Goal: Task Accomplishment & Management: Use online tool/utility

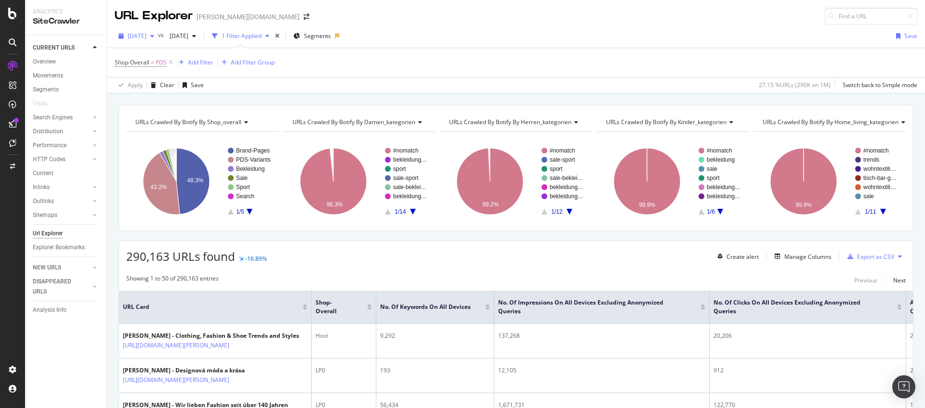
click at [154, 34] on icon "button" at bounding box center [152, 36] width 4 height 6
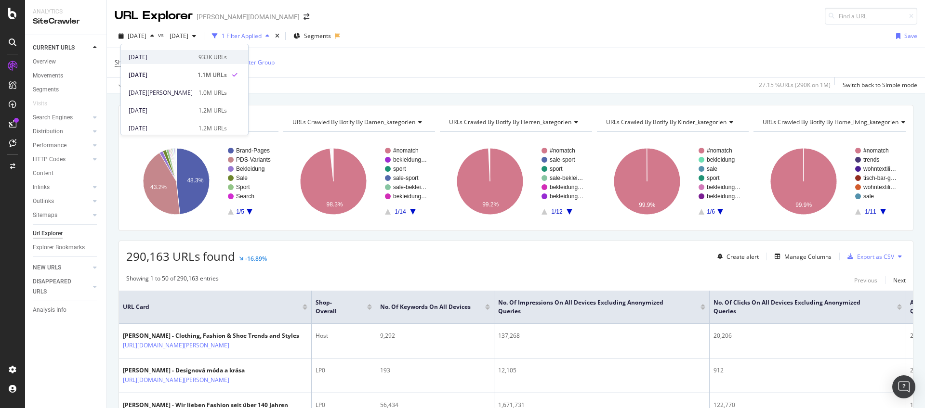
scroll to position [286, 0]
click at [159, 98] on div "2024 Dec. 23rd 1.2M URLs" at bounding box center [184, 103] width 127 height 14
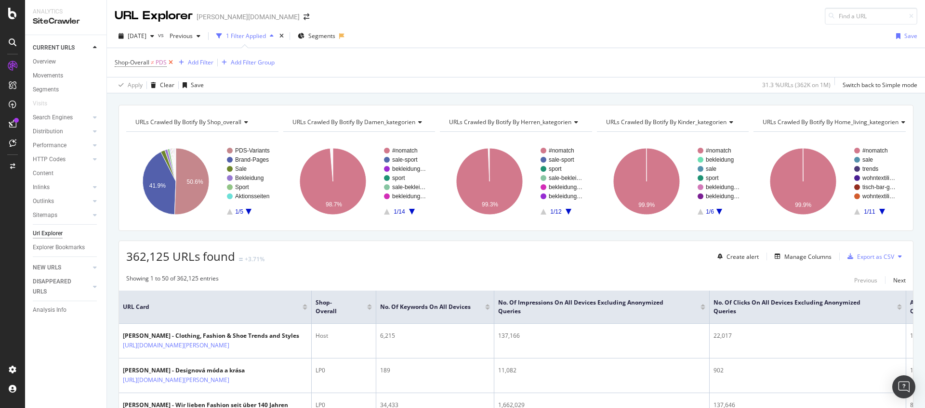
click at [168, 64] on icon at bounding box center [171, 63] width 8 height 10
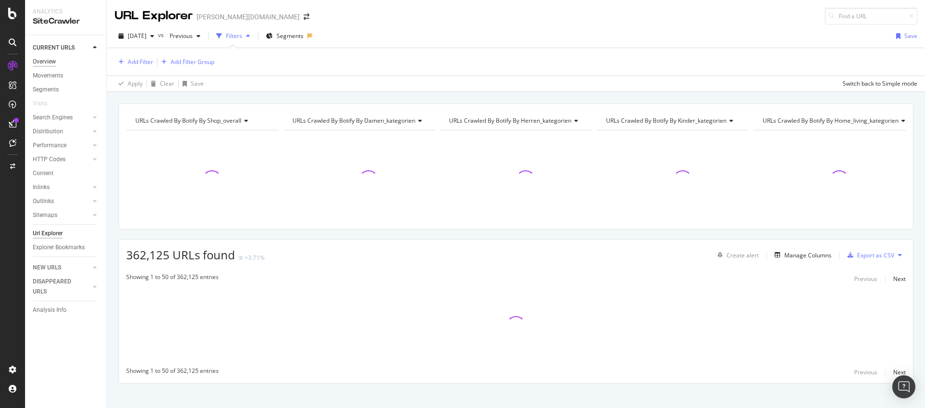
click at [33, 59] on div "Overview" at bounding box center [44, 62] width 23 height 10
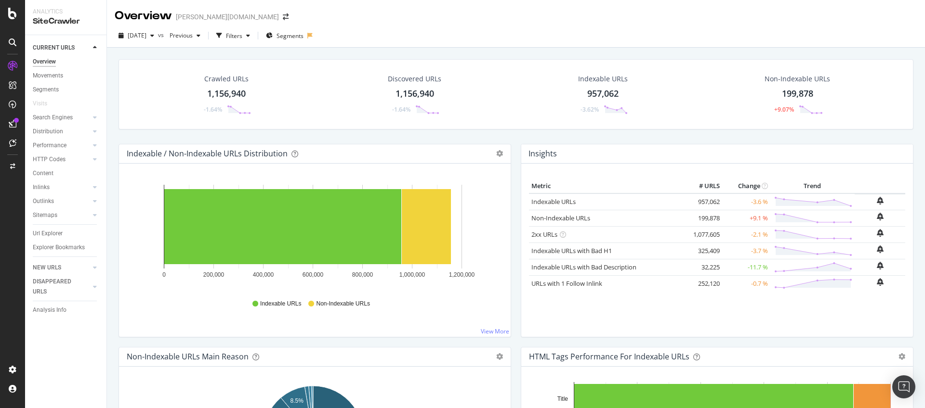
click at [310, 139] on div "Crawled URLs 1,156,940 -1.64% Discovered URLs 1,156,940 -1.64% Indexable URLs 9…" at bounding box center [516, 101] width 804 height 85
click at [158, 36] on div "button" at bounding box center [152, 36] width 12 height 6
click at [170, 100] on div "[DATE]" at bounding box center [155, 103] width 52 height 9
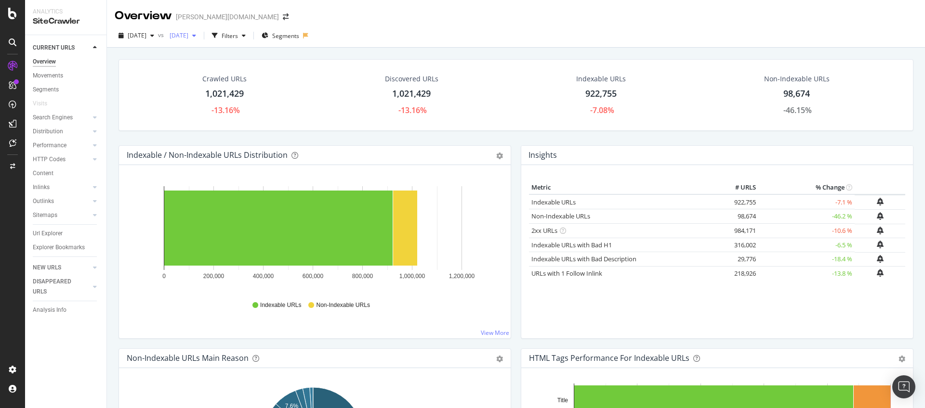
click at [188, 39] on span "[DATE]" at bounding box center [177, 35] width 23 height 8
click at [201, 59] on div "[DATE]" at bounding box center [212, 56] width 52 height 9
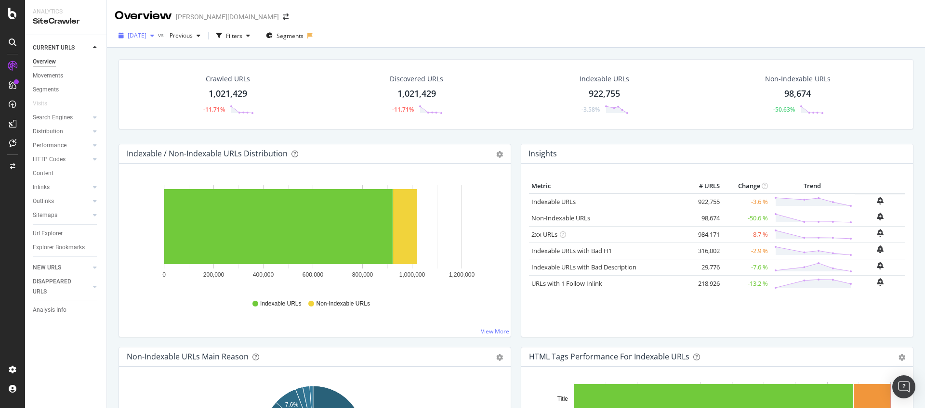
click at [146, 35] on span "[DATE]" at bounding box center [137, 35] width 19 height 8
click at [172, 88] on div "[DATE]" at bounding box center [155, 85] width 52 height 9
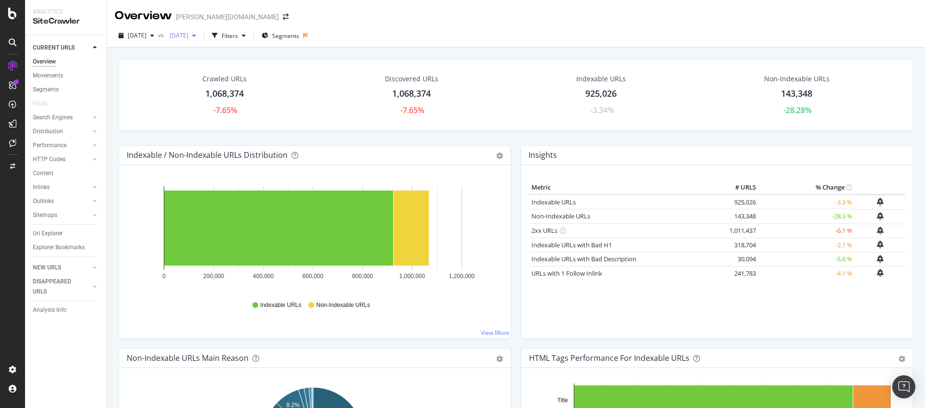
click at [188, 36] on span "[DATE]" at bounding box center [177, 35] width 23 height 8
click at [221, 107] on div "[DATE]" at bounding box center [210, 108] width 52 height 9
click at [158, 33] on div "button" at bounding box center [152, 36] width 12 height 6
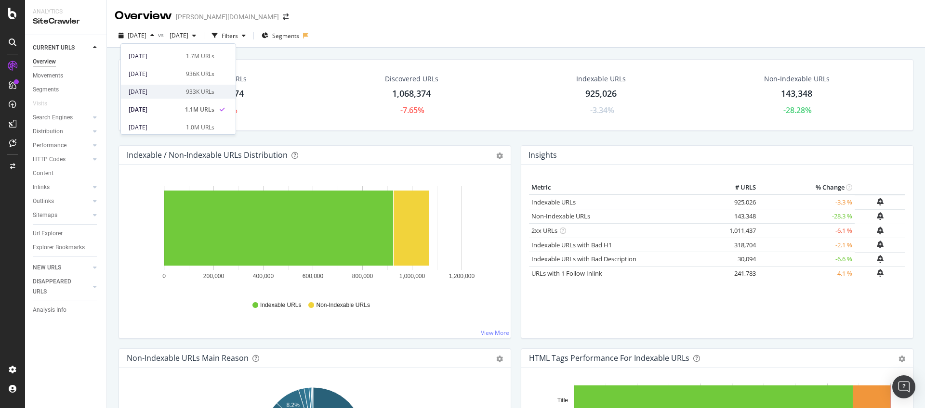
click at [167, 92] on div "[DATE]" at bounding box center [155, 92] width 52 height 9
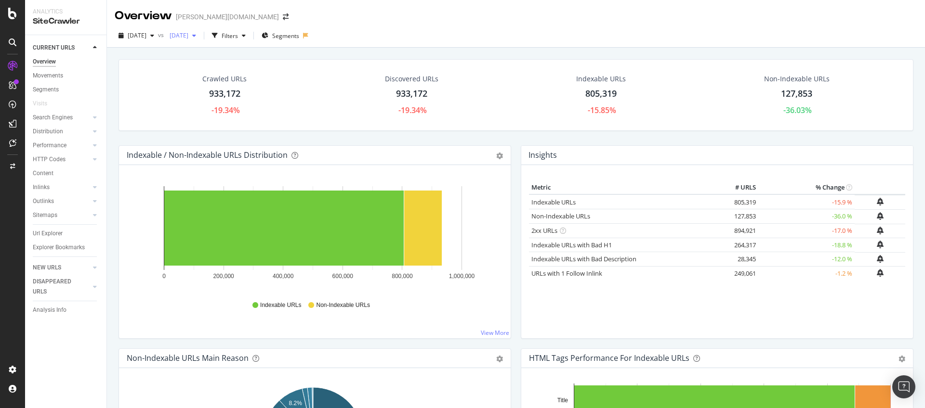
click at [188, 37] on span "[DATE]" at bounding box center [177, 35] width 23 height 8
click at [227, 85] on div "[DATE]" at bounding box center [214, 85] width 52 height 9
click at [188, 36] on span "[DATE]" at bounding box center [177, 35] width 23 height 8
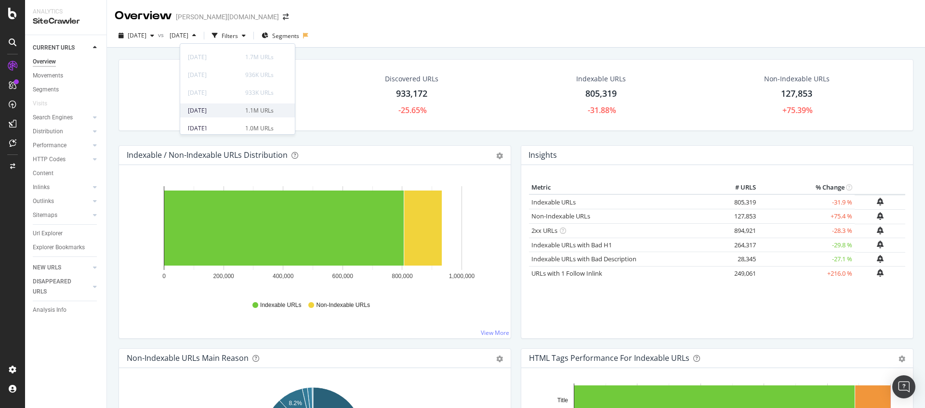
click at [223, 107] on div "[DATE]" at bounding box center [214, 110] width 52 height 9
click at [146, 36] on span "[DATE]" at bounding box center [137, 35] width 19 height 8
click at [181, 96] on div "[DATE] 936K URLs" at bounding box center [172, 93] width 86 height 9
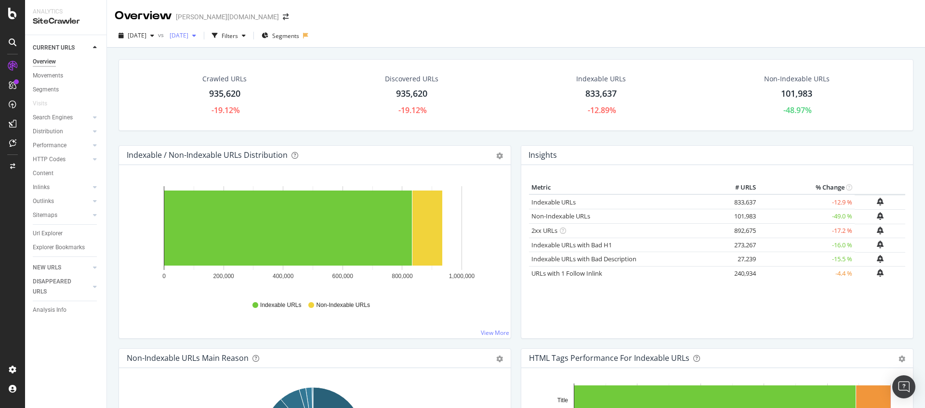
click at [200, 36] on div "button" at bounding box center [194, 36] width 12 height 6
click at [226, 108] on div "[DATE]" at bounding box center [213, 111] width 52 height 9
click at [200, 37] on div "button" at bounding box center [194, 36] width 12 height 6
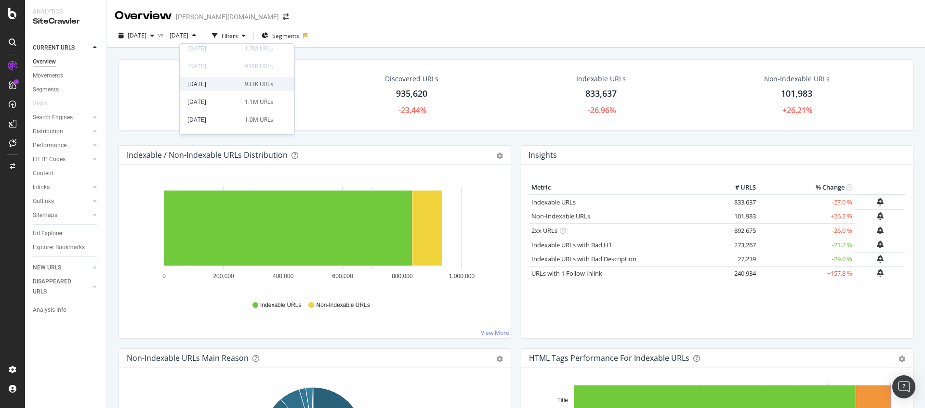
click at [231, 87] on div "[DATE]" at bounding box center [213, 84] width 52 height 9
click at [158, 38] on div "button" at bounding box center [152, 36] width 12 height 6
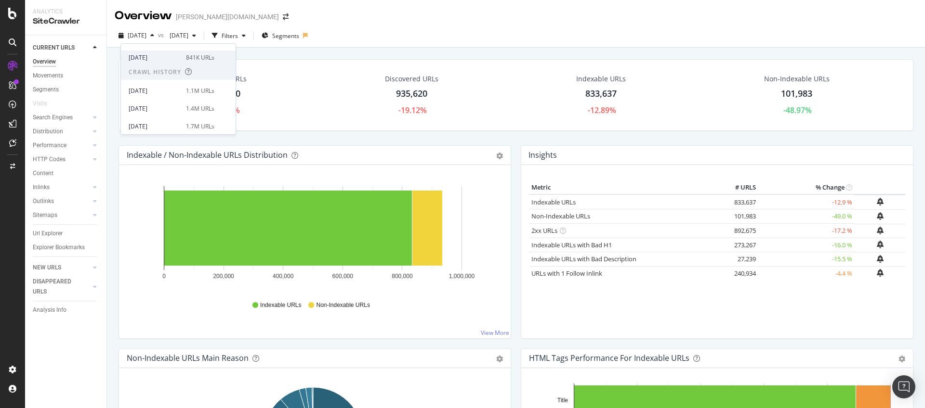
scroll to position [194, 0]
click at [186, 107] on div "1.7M URLs" at bounding box center [200, 105] width 28 height 9
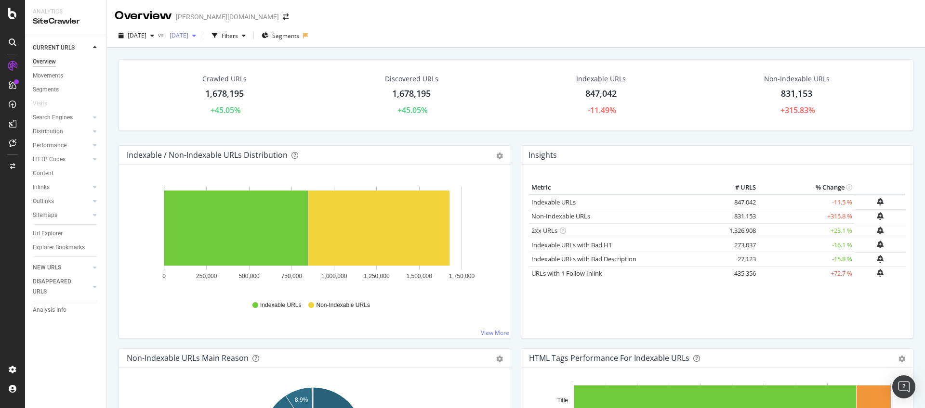
click at [200, 41] on div "[DATE]" at bounding box center [183, 35] width 34 height 14
click at [233, 58] on div "2025 Apr. 14th 936K URLs" at bounding box center [238, 54] width 115 height 14
click at [154, 37] on icon "button" at bounding box center [152, 36] width 4 height 6
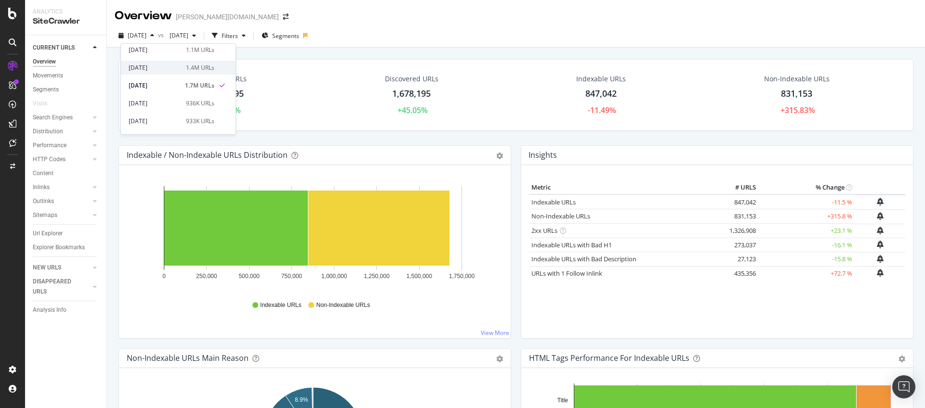
click at [168, 67] on div "[DATE]" at bounding box center [155, 68] width 52 height 9
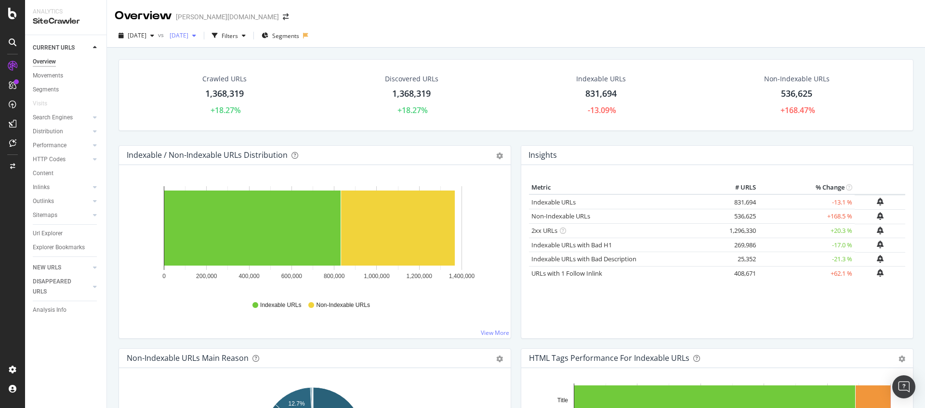
click at [188, 37] on span "[DATE]" at bounding box center [177, 35] width 23 height 8
click at [222, 79] on div "[DATE]" at bounding box center [212, 79] width 52 height 9
click at [154, 37] on icon "button" at bounding box center [152, 36] width 4 height 6
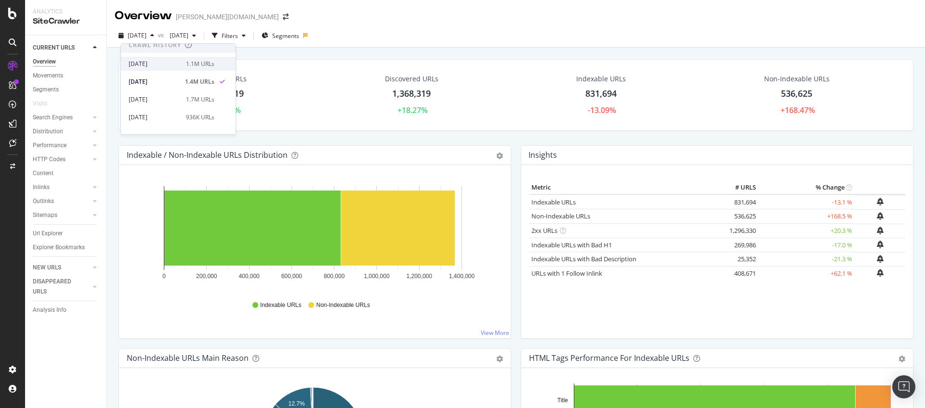
click at [164, 64] on div "[DATE]" at bounding box center [155, 64] width 52 height 9
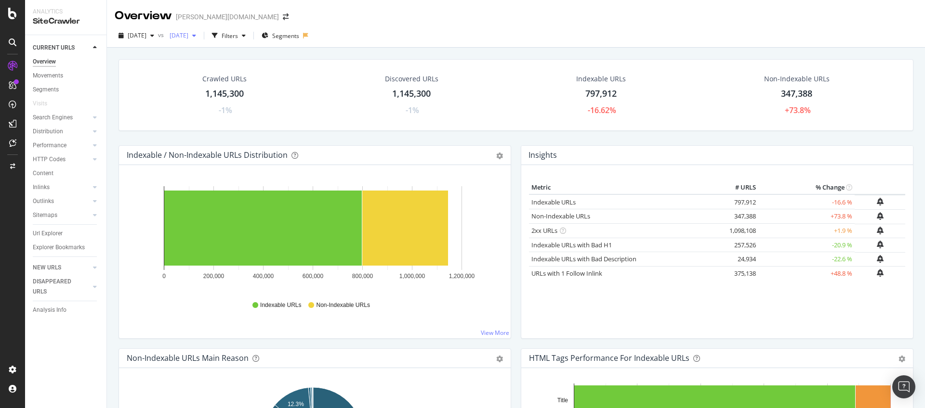
click at [188, 37] on span "[DATE]" at bounding box center [177, 35] width 23 height 8
click at [225, 94] on div "[DATE]" at bounding box center [210, 96] width 52 height 9
click at [158, 36] on div "button" at bounding box center [152, 36] width 12 height 6
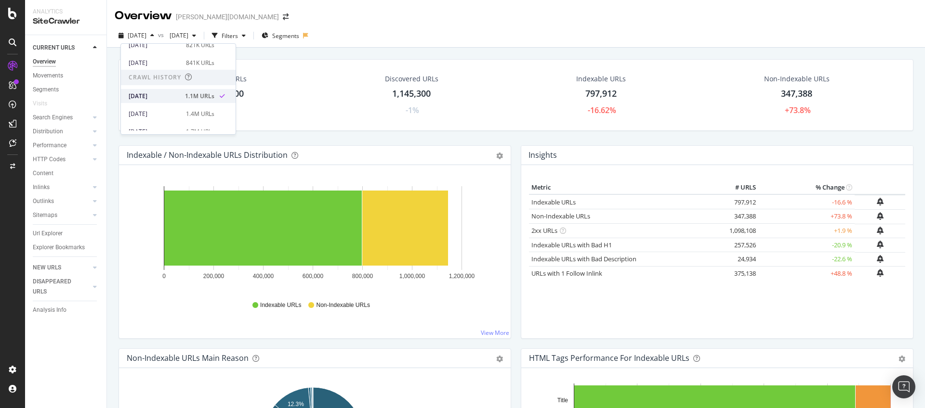
scroll to position [166, 0]
click at [165, 63] on div "[DATE]" at bounding box center [155, 64] width 52 height 9
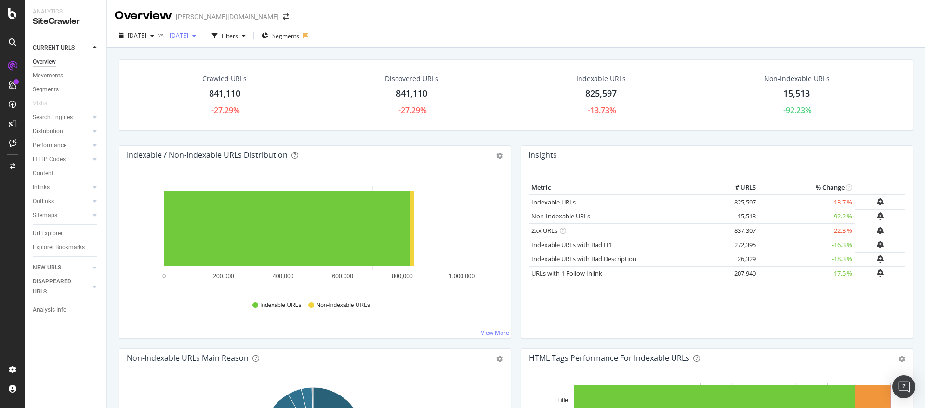
click at [188, 35] on span "[DATE]" at bounding box center [177, 35] width 23 height 8
click at [232, 91] on div "[DATE]" at bounding box center [211, 93] width 52 height 9
click at [136, 35] on span "[DATE]" at bounding box center [137, 35] width 19 height 8
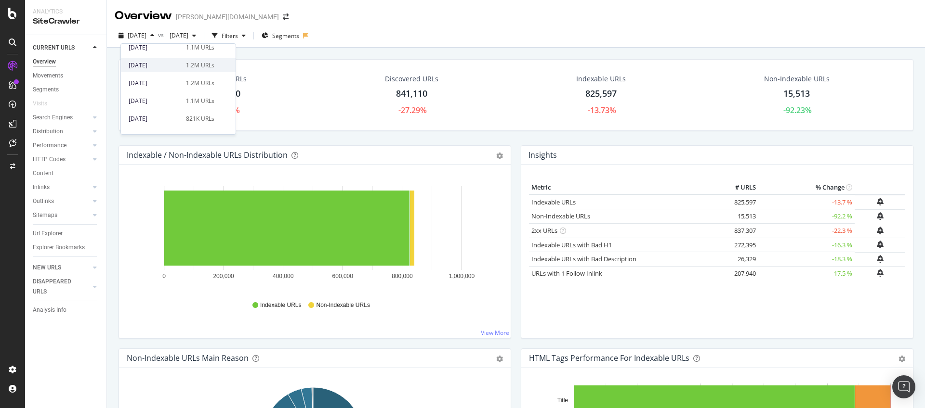
click at [168, 67] on div "[DATE]" at bounding box center [155, 65] width 52 height 9
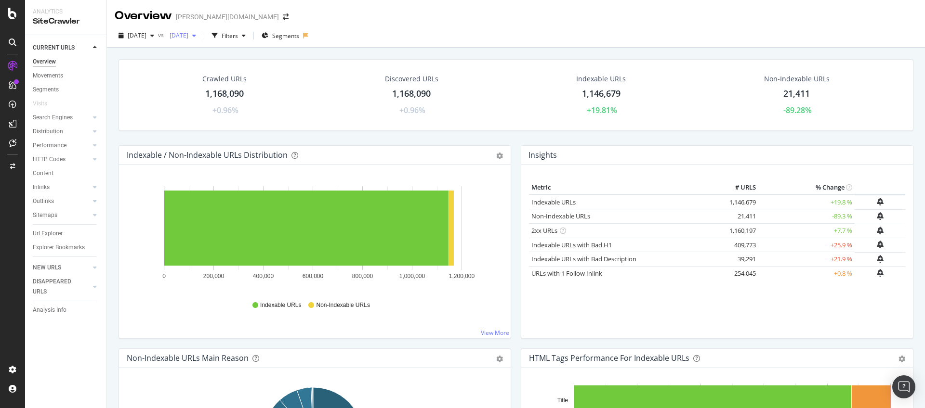
click at [188, 34] on span "2024 Dec. 23rd" at bounding box center [177, 35] width 23 height 8
click at [217, 99] on div "2025 Aug. 25th" at bounding box center [209, 101] width 52 height 9
click at [146, 35] on span "[DATE]" at bounding box center [137, 35] width 19 height 8
click at [177, 71] on div "2025 Oct. 6th 1.1M URLs" at bounding box center [172, 70] width 86 height 9
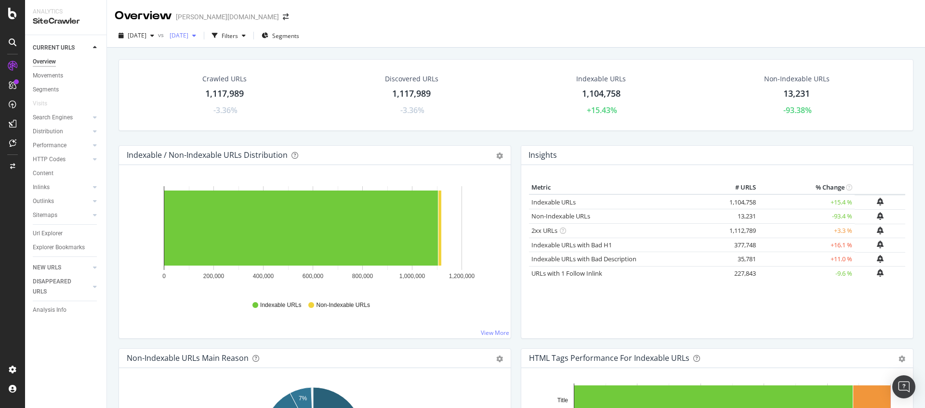
click at [188, 37] on span "2024 Dec. 23rd" at bounding box center [177, 35] width 23 height 8
click at [212, 85] on div "2025 Sep. 29th" at bounding box center [209, 88] width 52 height 9
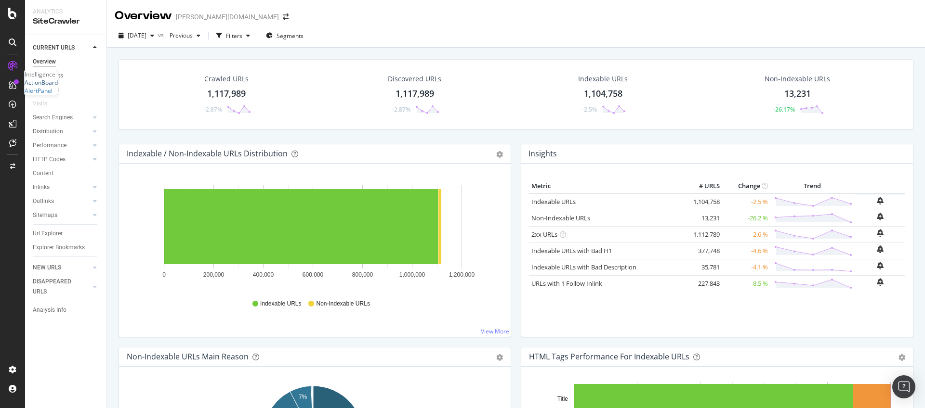
click at [43, 87] on div "ActionBoard" at bounding box center [41, 83] width 33 height 8
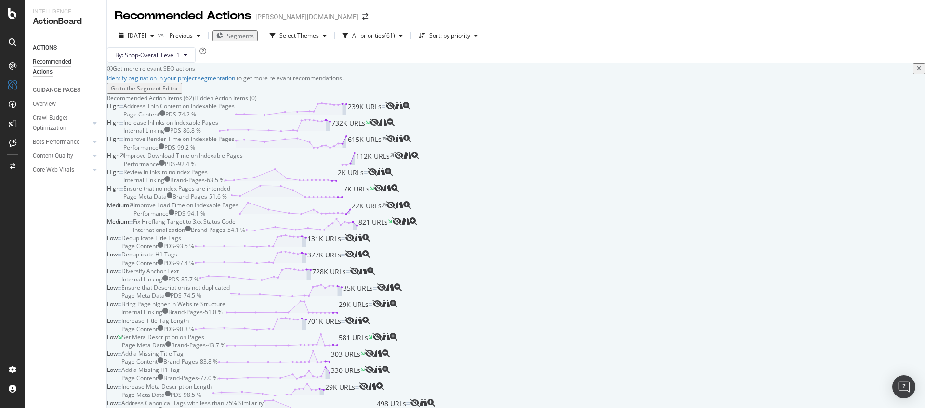
scroll to position [637, 0]
click at [365, 350] on div "Add a Missing Title Tag Page Content Brand-Pages - 83.8 % 303 URLs" at bounding box center [242, 358] width 243 height 16
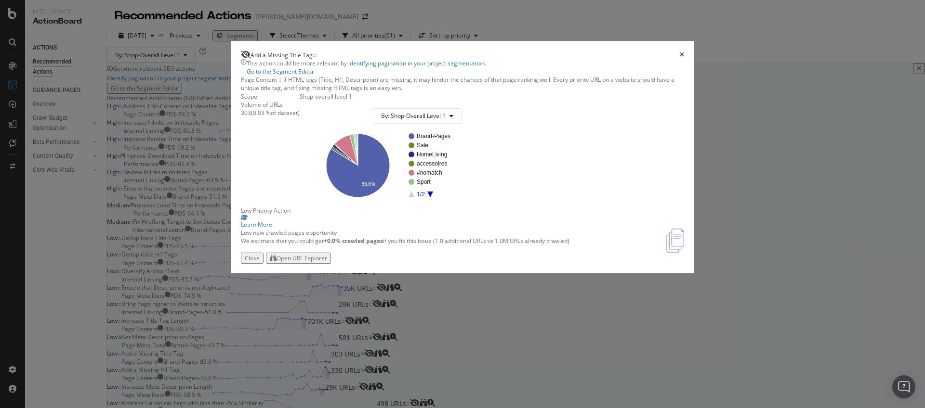
drag, startPoint x: 581, startPoint y: 369, endPoint x: 585, endPoint y: 362, distance: 8.2
click at [327, 262] on div "Open URL Explorer" at bounding box center [301, 258] width 51 height 8
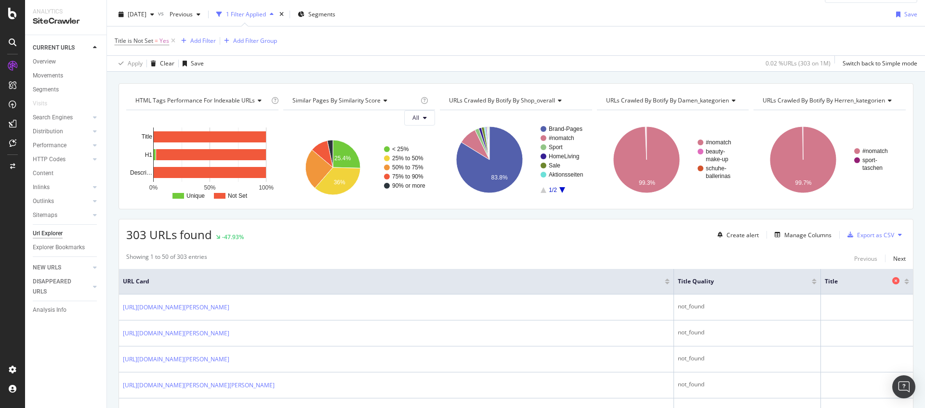
scroll to position [42, 0]
